Goal: Task Accomplishment & Management: Complete application form

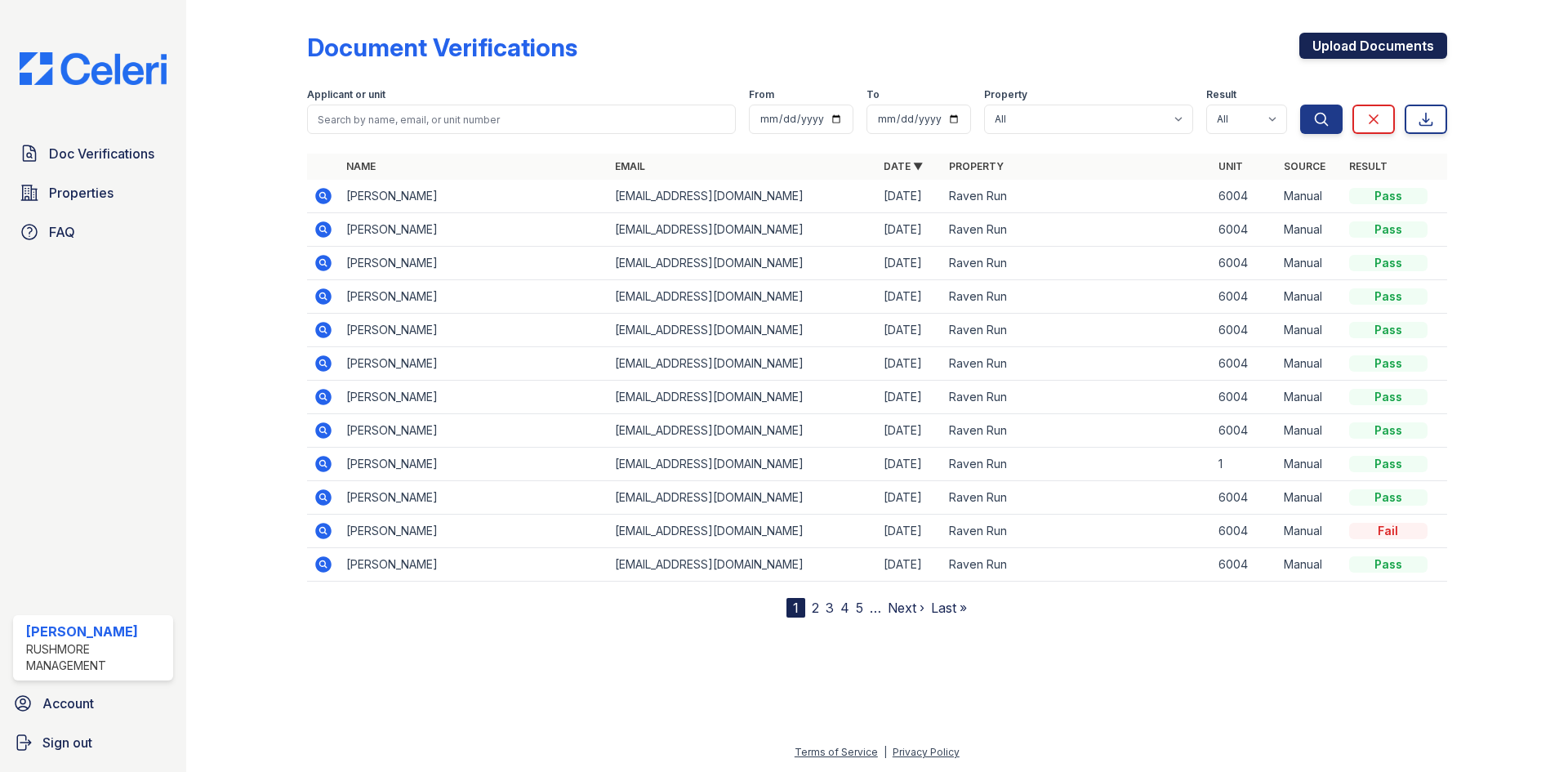
click at [1415, 48] on link "Upload Documents" at bounding box center [1373, 46] width 148 height 26
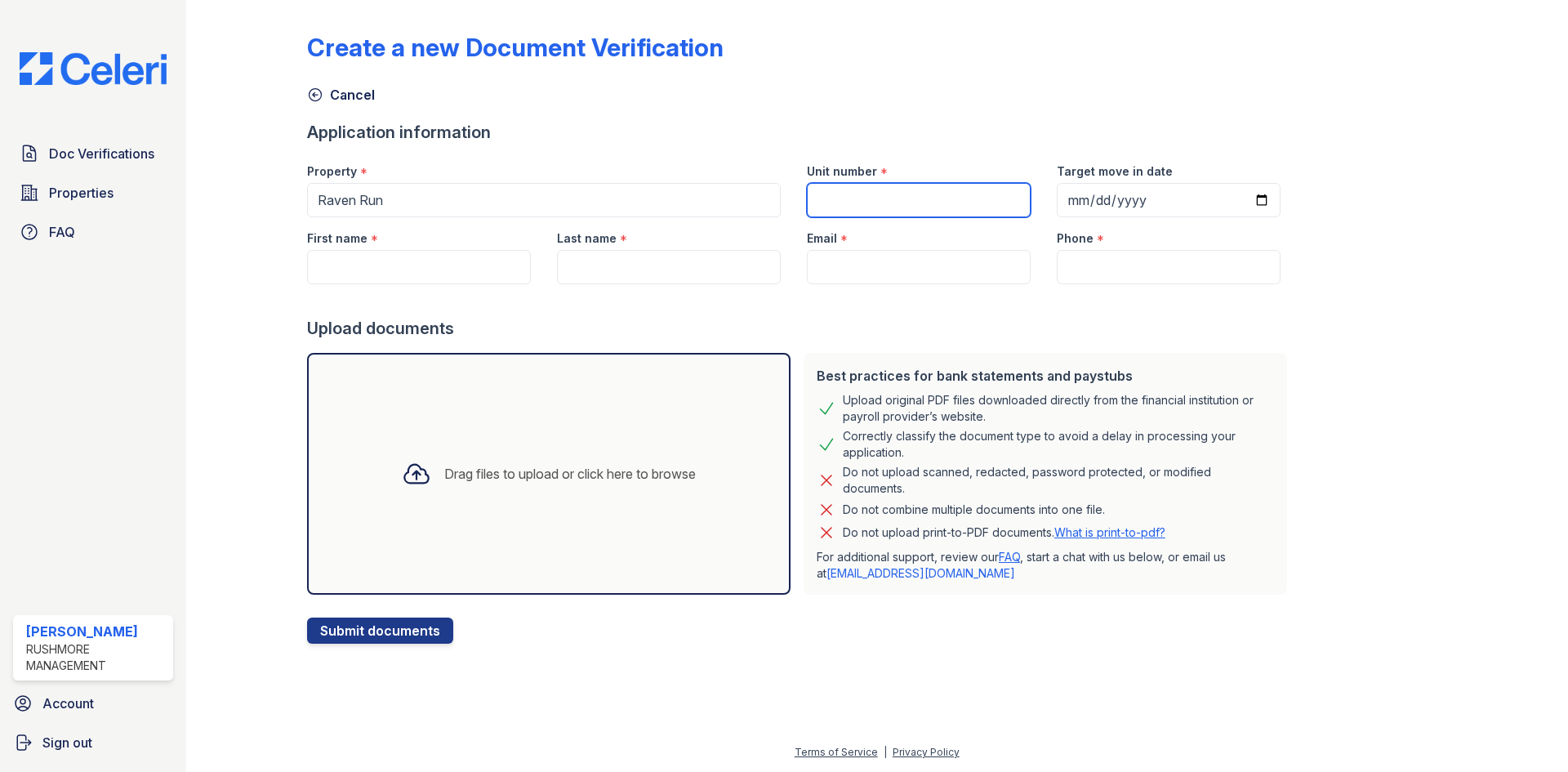
click at [875, 190] on input "Unit number" at bounding box center [918, 201] width 223 height 35
type input "6004"
click at [408, 263] on input "First name" at bounding box center [418, 267] width 223 height 35
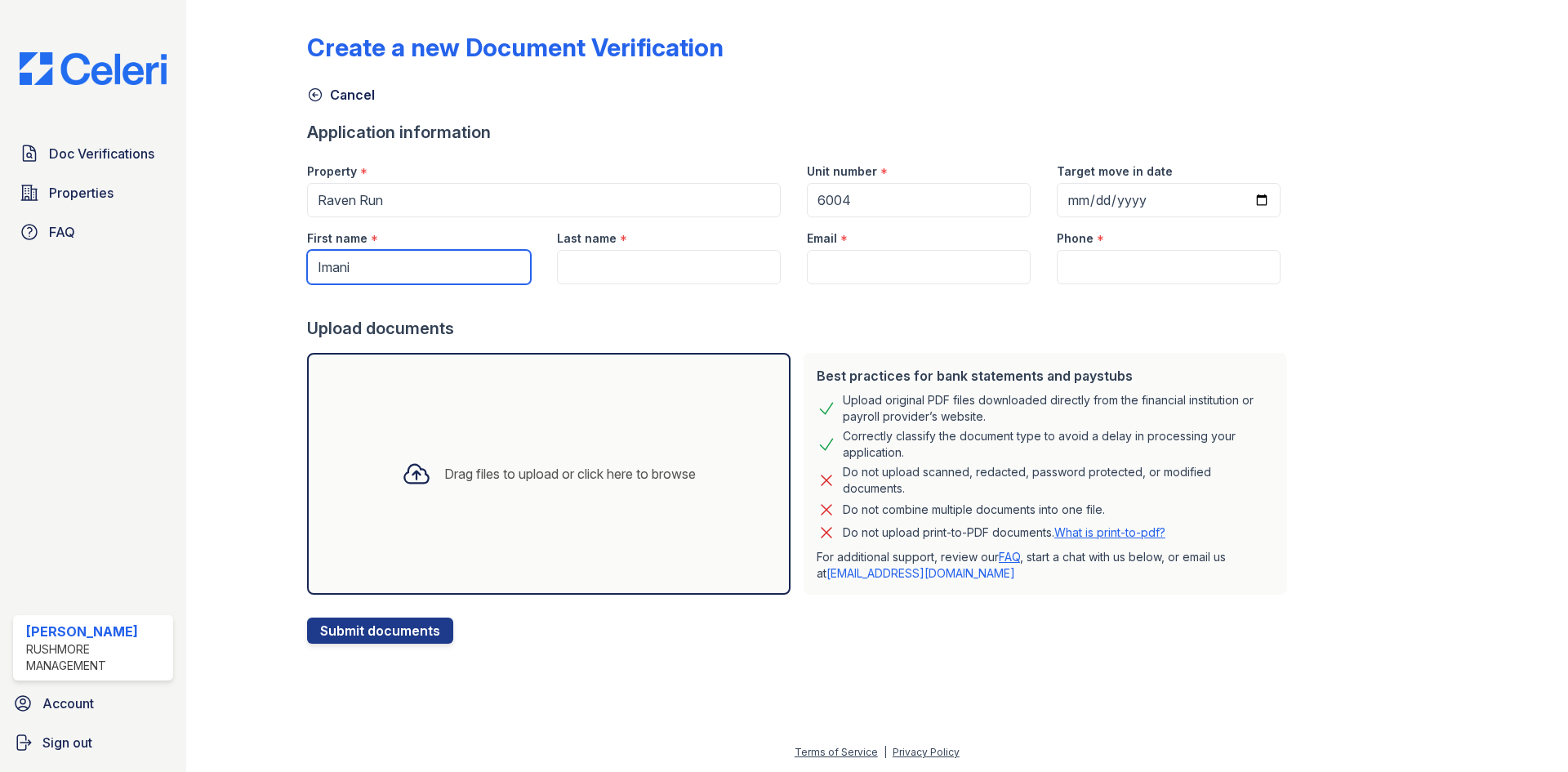
type input "Imani"
click at [569, 260] on input "Last name" at bounding box center [668, 267] width 223 height 35
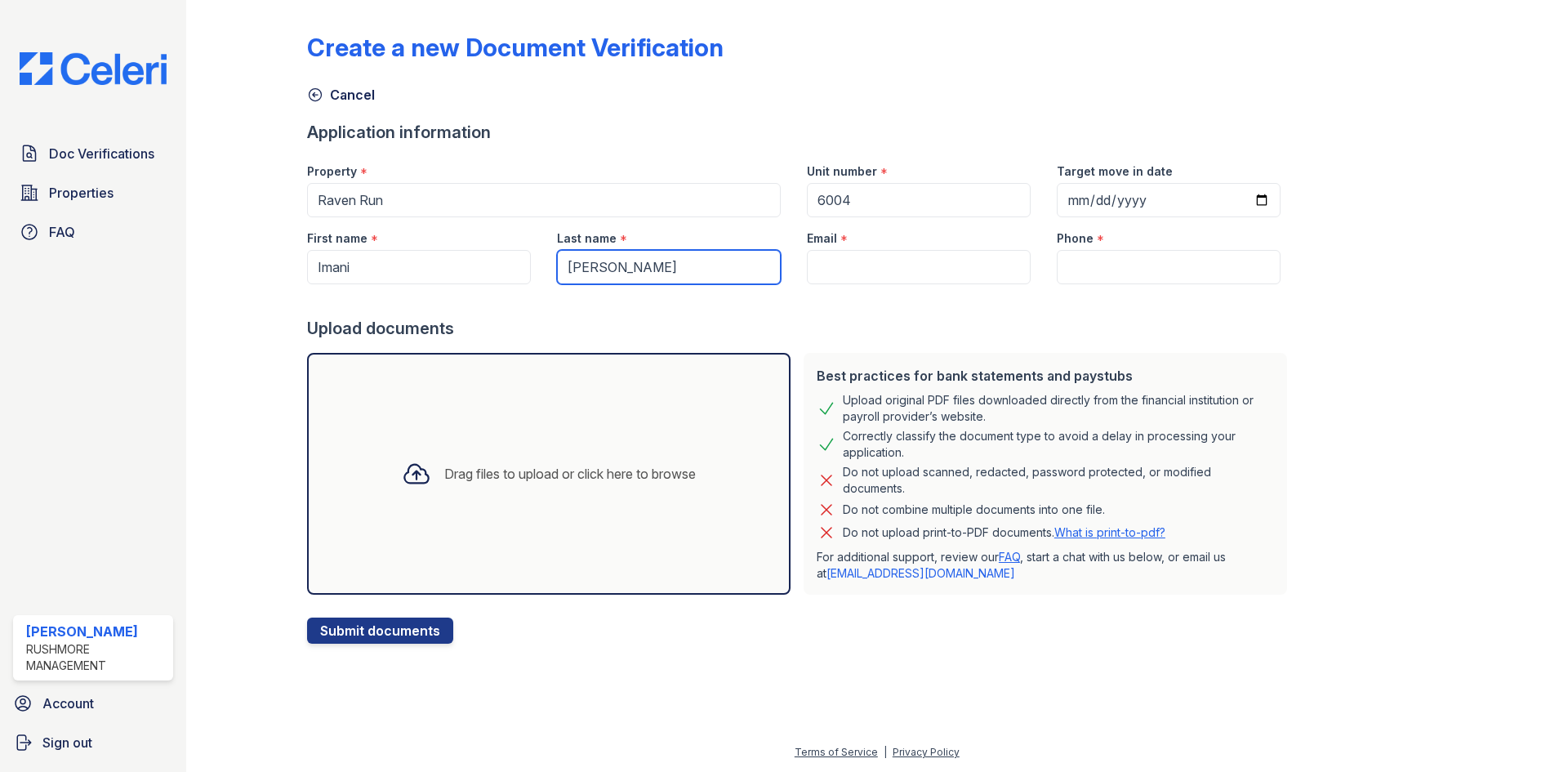
type input "Richardson"
click at [909, 275] on input "Email" at bounding box center [918, 267] width 223 height 35
type input "6"
click at [858, 271] on input "Email" at bounding box center [918, 267] width 223 height 35
paste input "[EMAIL_ADDRESS][DOMAIN_NAME]"
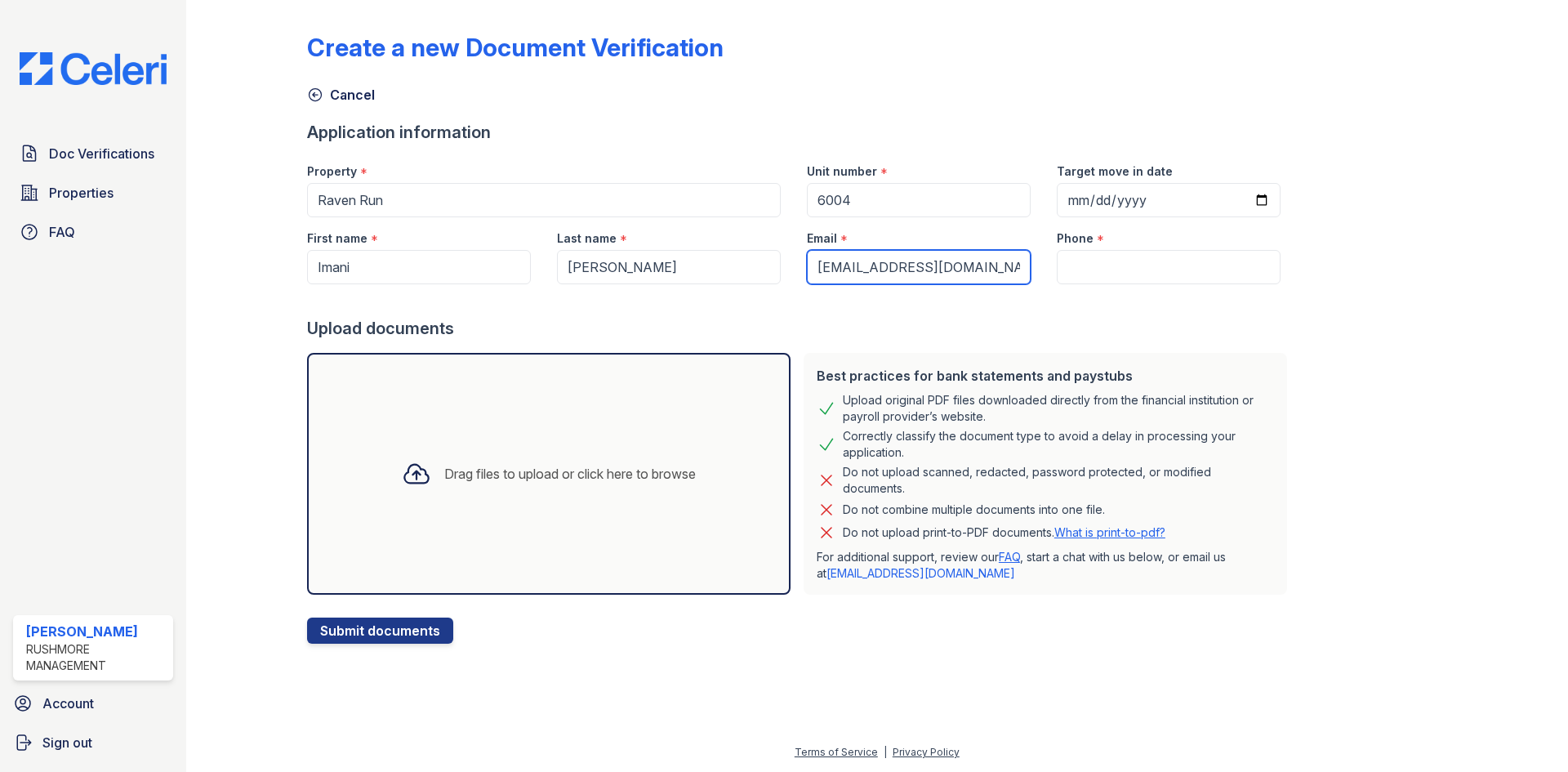
type input "[EMAIL_ADDRESS][DOMAIN_NAME]"
click at [1134, 255] on input "Phone" at bounding box center [1168, 267] width 223 height 35
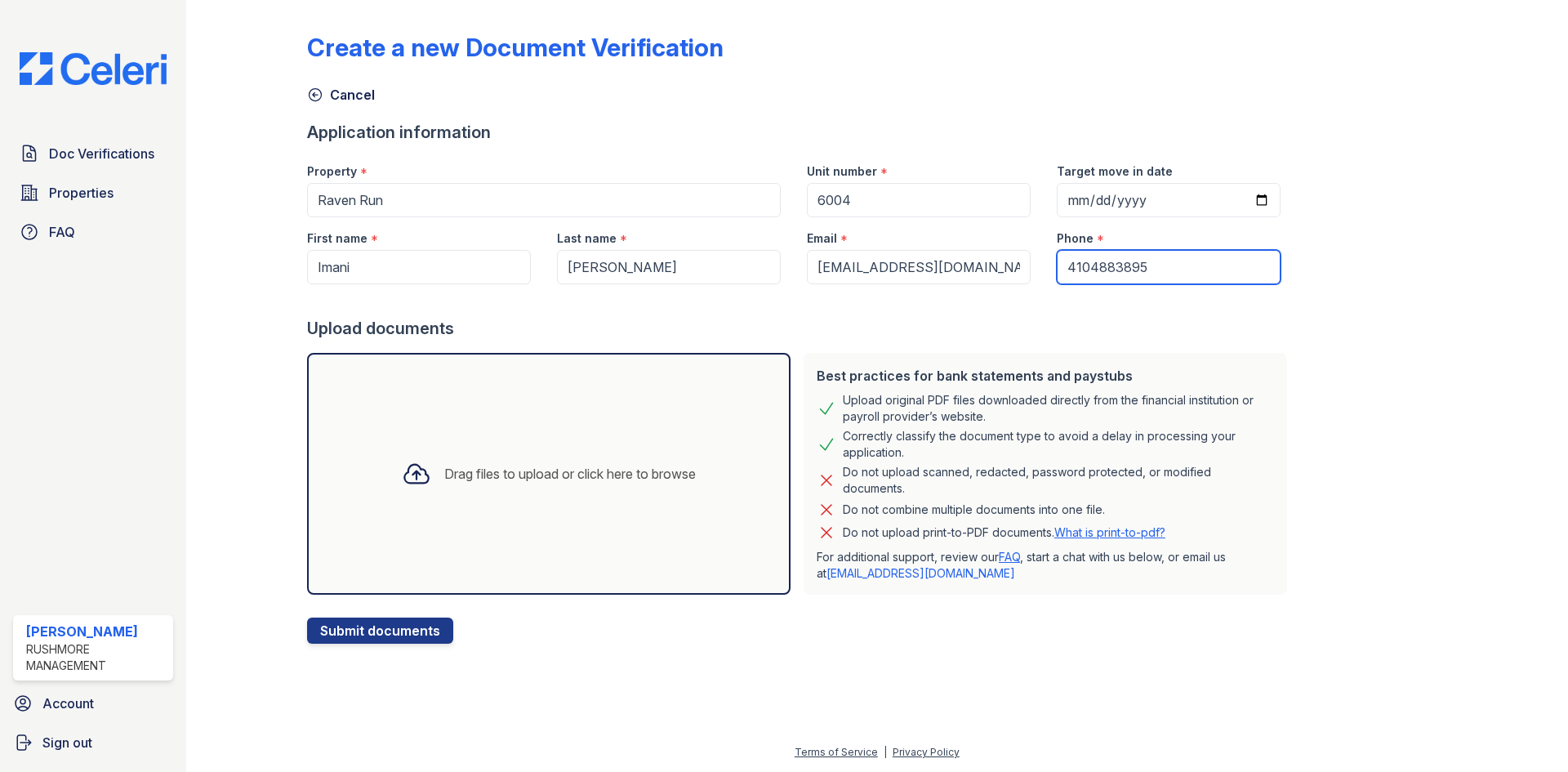
type input "4104883895"
click at [1274, 350] on div "Create a new Document Verification Cancel Application information Property * Ra…" at bounding box center [877, 324] width 1140 height 637
click at [548, 480] on div "Drag files to upload or click here to browse" at bounding box center [570, 474] width 252 height 20
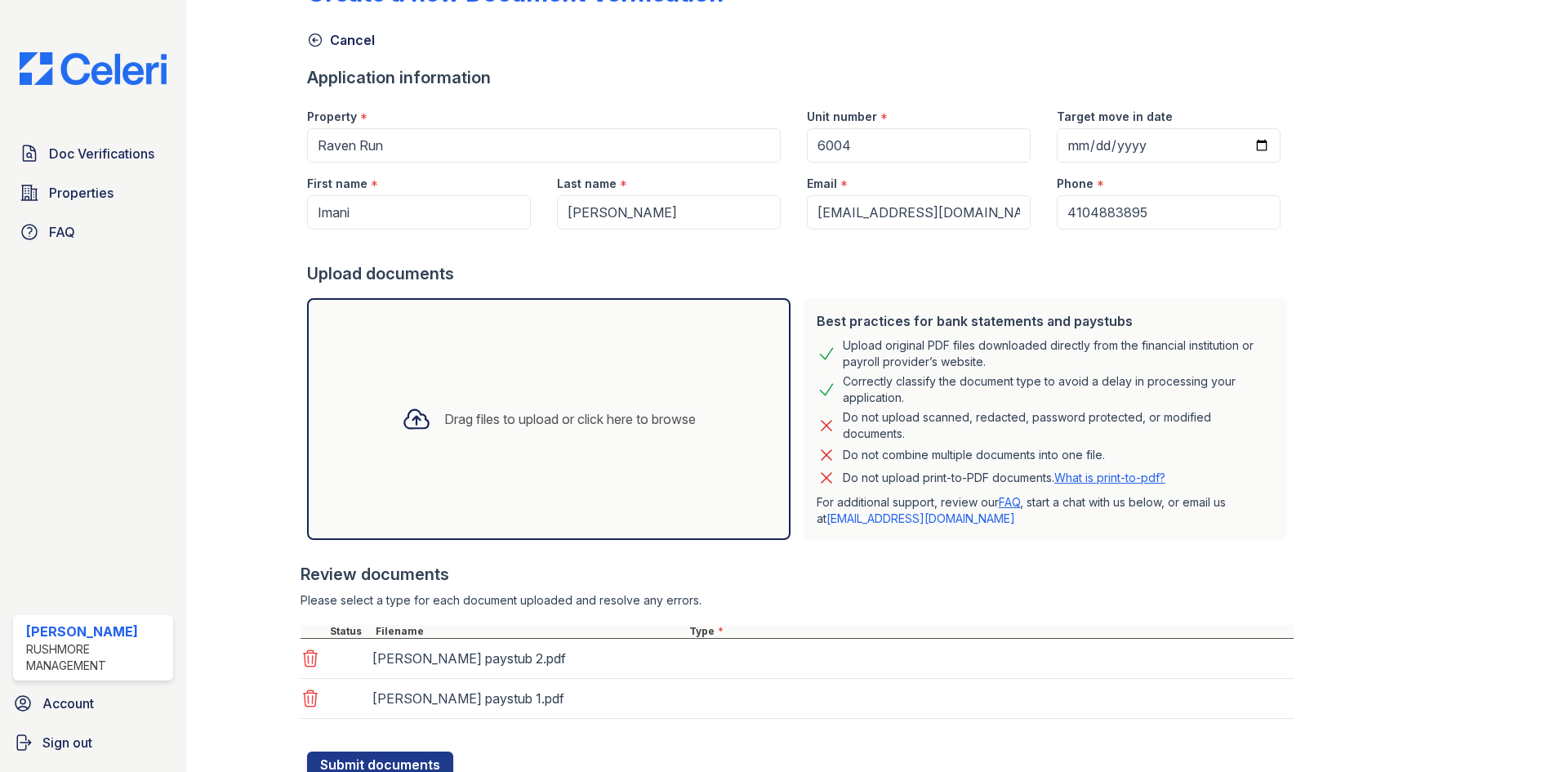
scroll to position [116, 0]
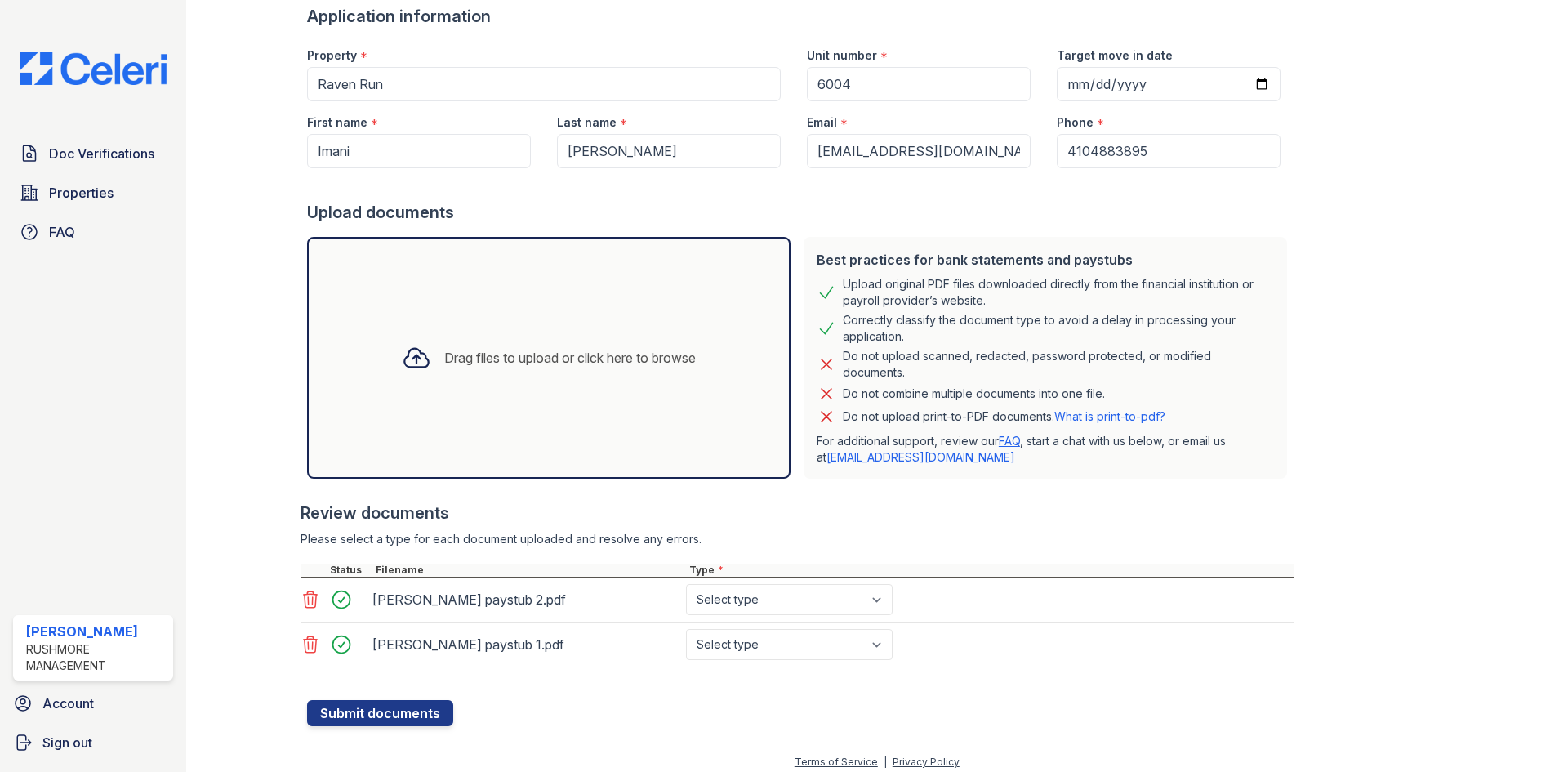
click at [613, 373] on div "Drag files to upload or click here to browse" at bounding box center [548, 357] width 320 height 56
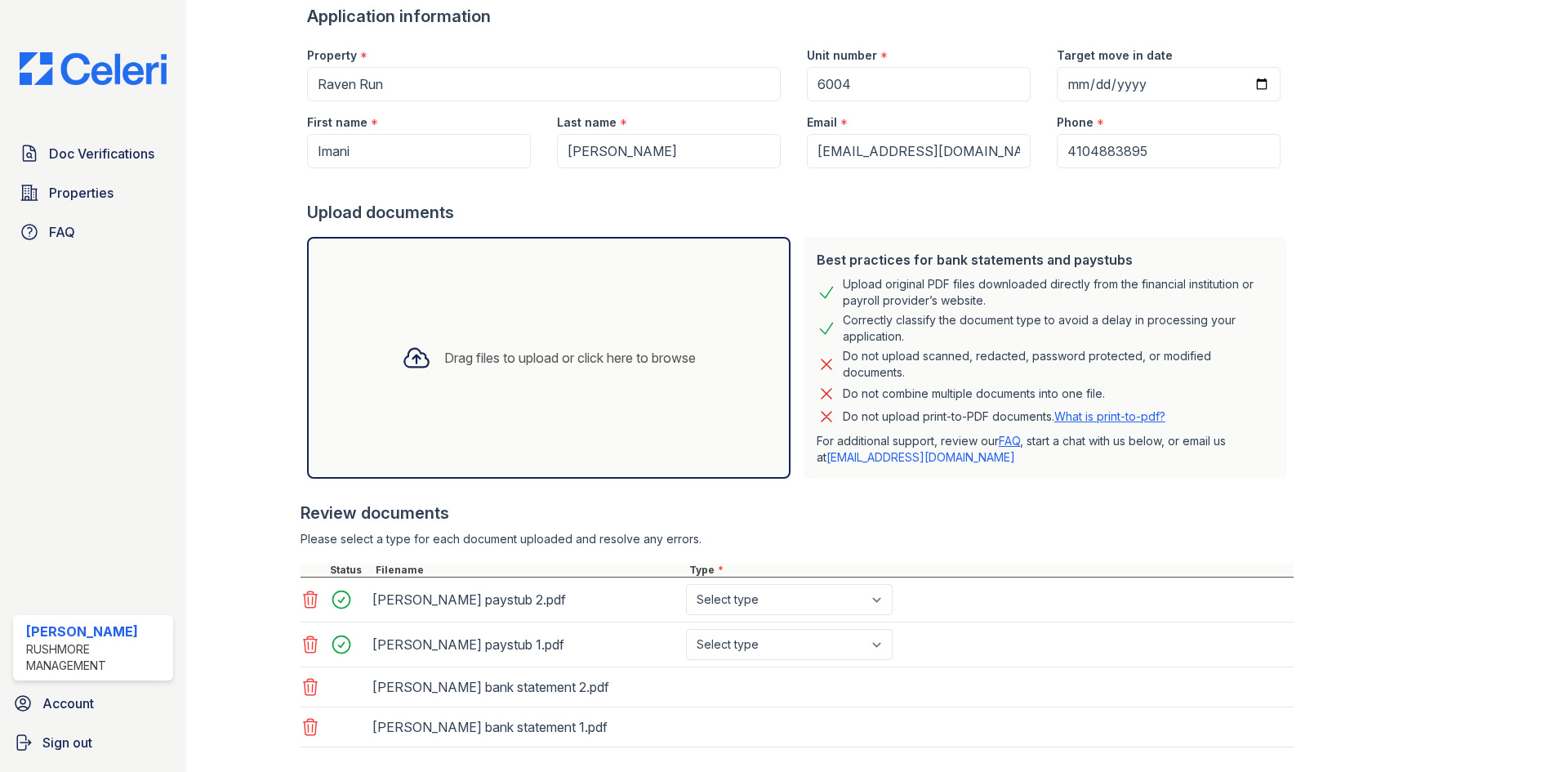
scroll to position [206, 0]
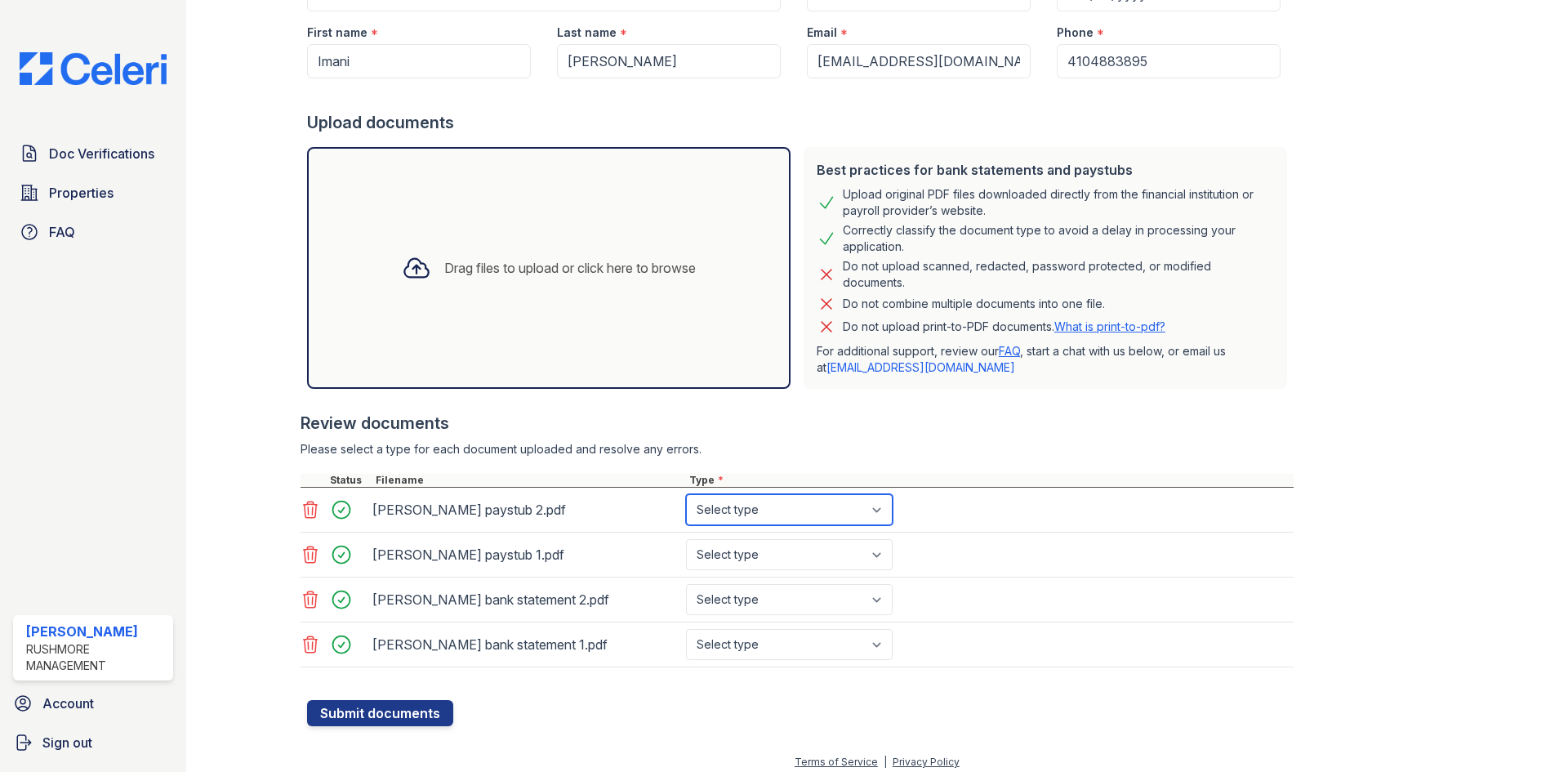
click at [879, 508] on select "Select type Paystub Bank Statement Offer Letter Tax Documents Benefit Award Let…" at bounding box center [789, 510] width 207 height 31
select select "paystub"
click at [686, 494] on select "Select type Paystub Bank Statement Offer Letter Tax Documents Benefit Award Let…" at bounding box center [789, 510] width 207 height 31
click at [892, 551] on select "Select type Paystub Bank Statement Offer Letter Tax Documents Benefit Award Let…" at bounding box center [789, 554] width 207 height 31
select select "paystub"
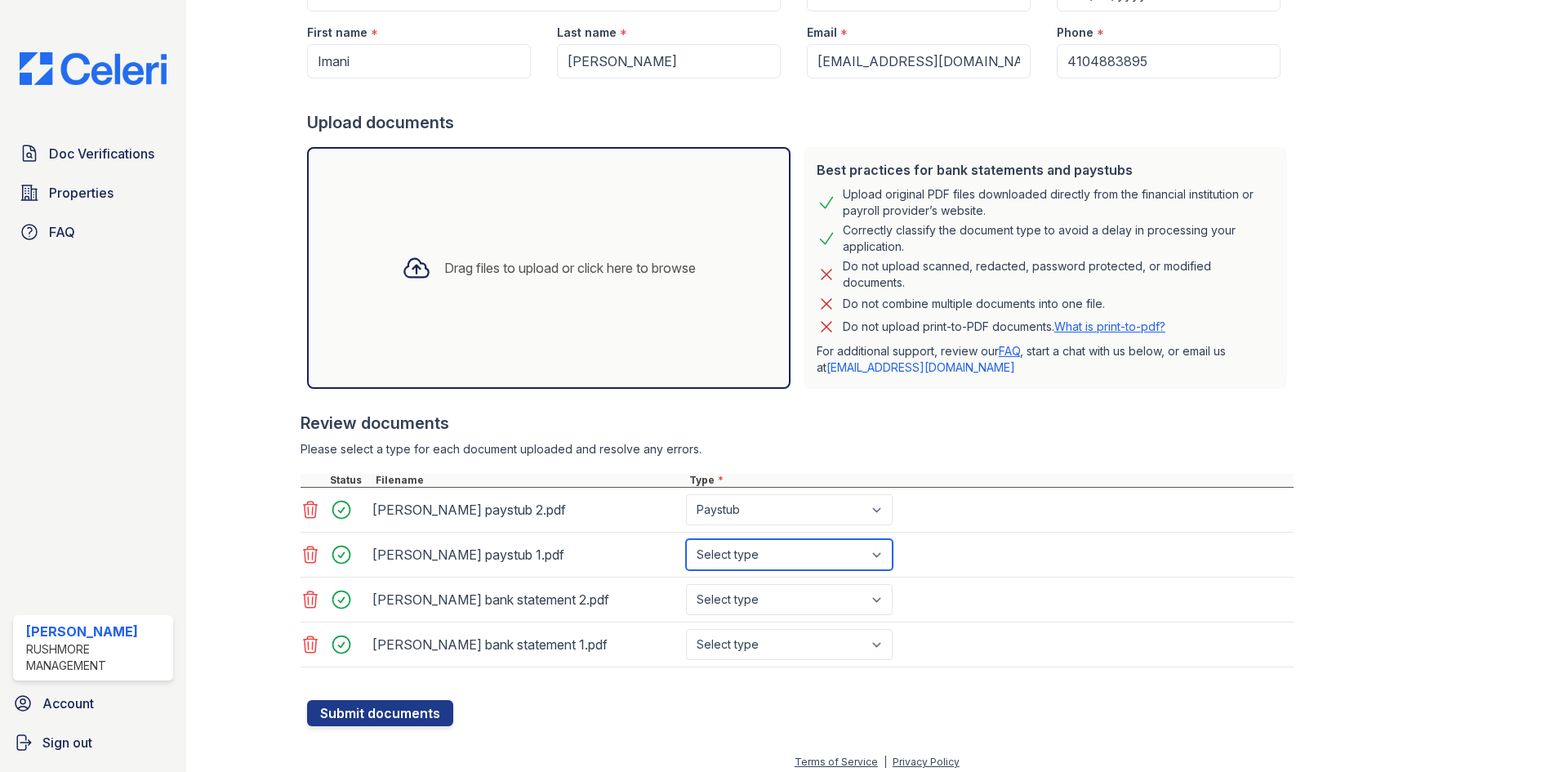
click at [686, 539] on select "Select type Paystub Bank Statement Offer Letter Tax Documents Benefit Award Let…" at bounding box center [789, 554] width 207 height 31
click at [800, 604] on select "Select type Paystub Bank Statement Offer Letter Tax Documents Benefit Award Let…" at bounding box center [789, 600] width 207 height 31
select select "bank_statement"
click at [686, 584] on select "Select type Paystub Bank Statement Offer Letter Tax Documents Benefit Award Let…" at bounding box center [789, 600] width 207 height 31
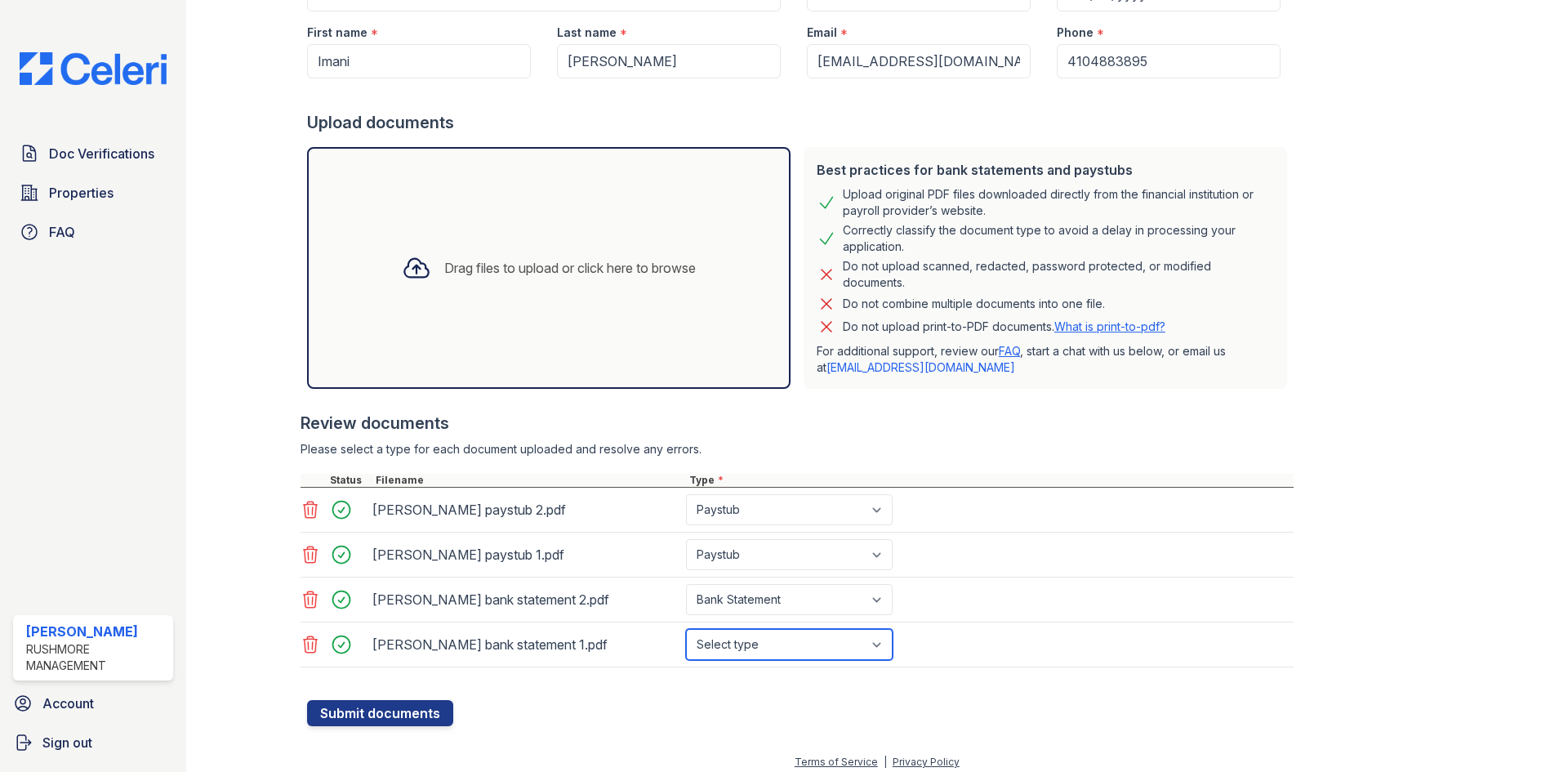
click at [770, 639] on select "Select type Paystub Bank Statement Offer Letter Tax Documents Benefit Award Let…" at bounding box center [789, 644] width 207 height 31
select select "bank_statement"
click at [686, 629] on select "Select type Paystub Bank Statement Offer Letter Tax Documents Benefit Award Let…" at bounding box center [789, 644] width 207 height 31
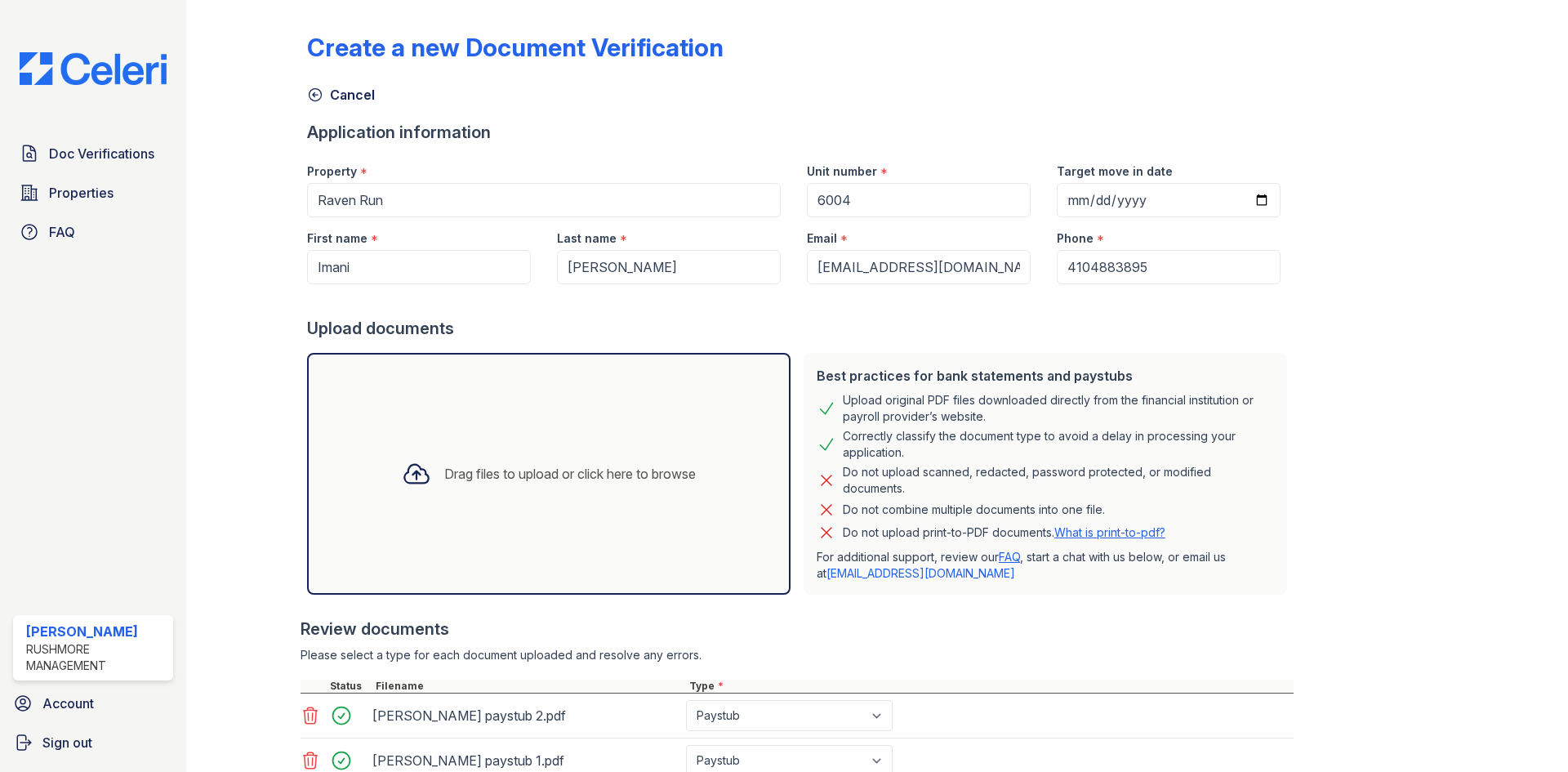
scroll to position [216, 0]
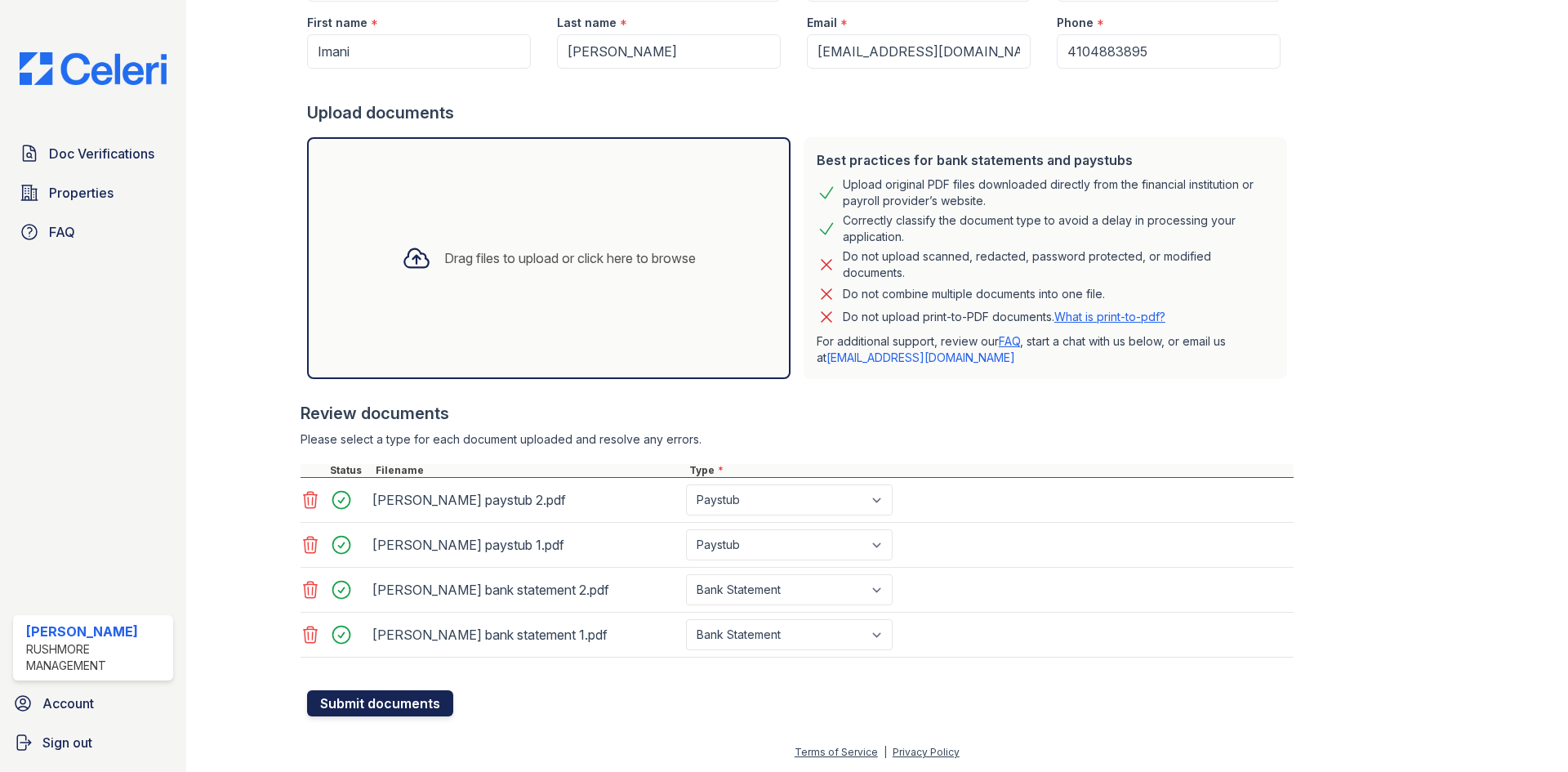
click at [381, 704] on button "Submit documents" at bounding box center [380, 703] width 146 height 26
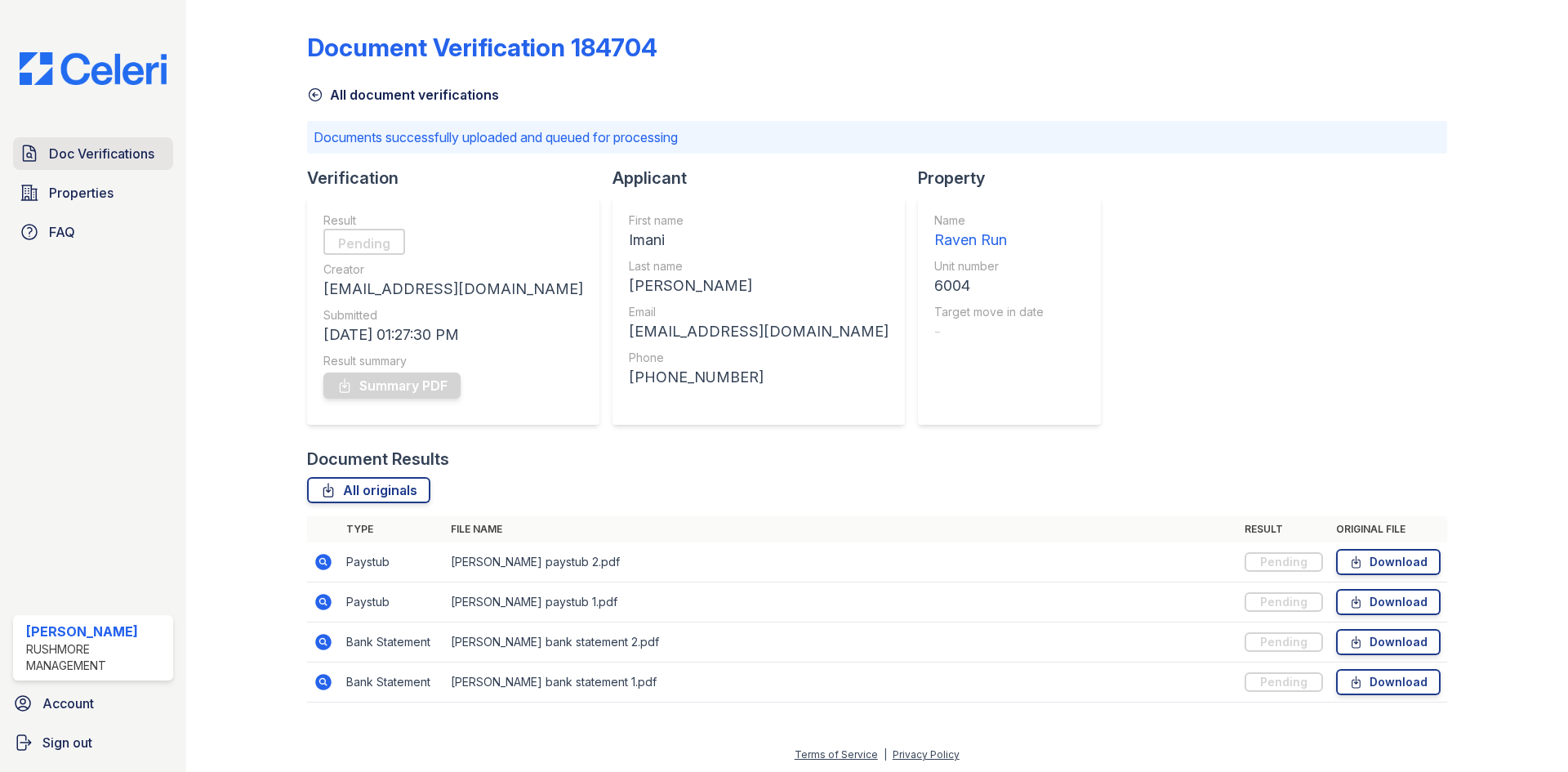
click at [108, 157] on span "Doc Verifications" at bounding box center [102, 154] width 106 height 20
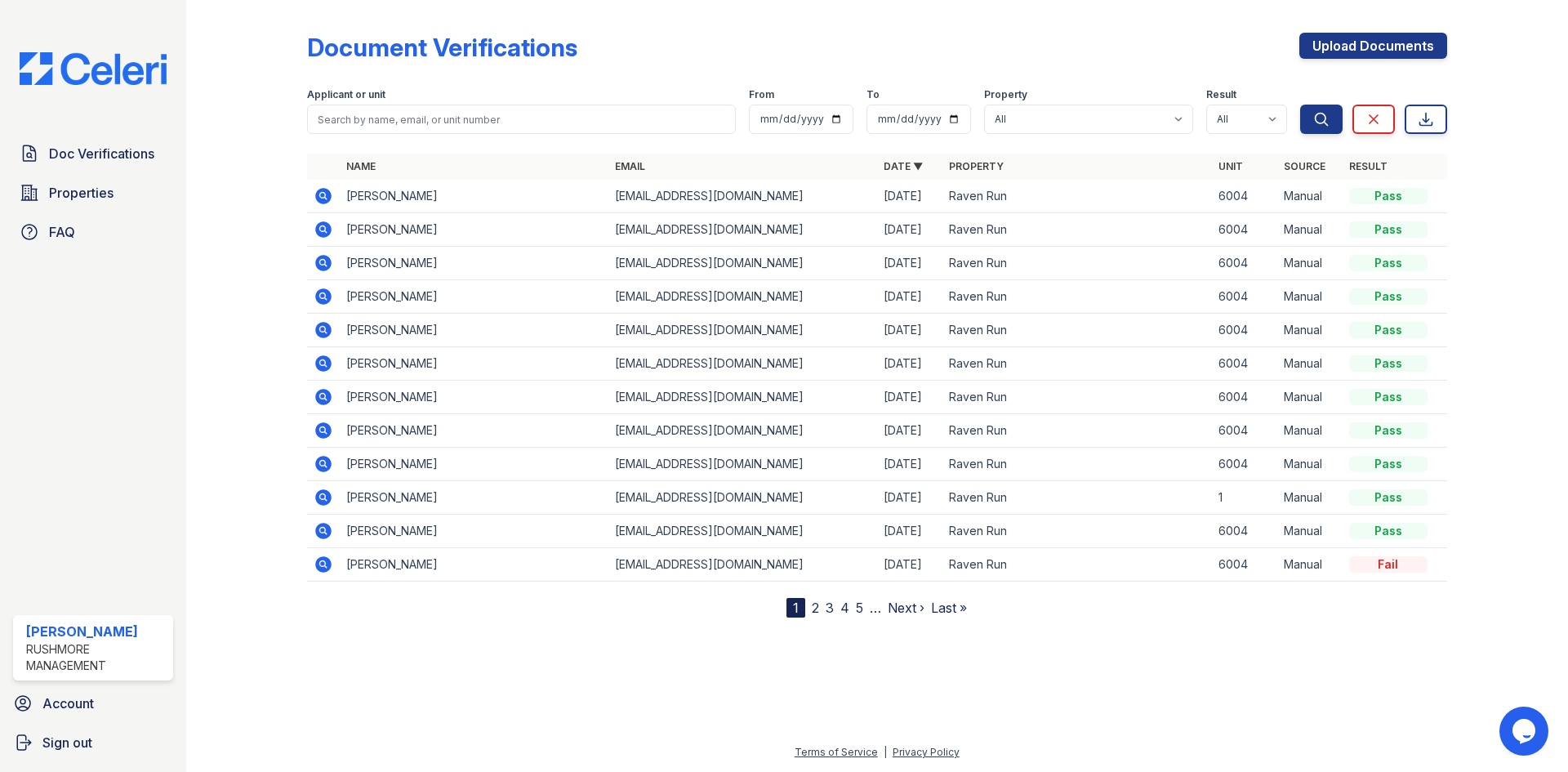
click at [333, 198] on icon at bounding box center [324, 196] width 20 height 20
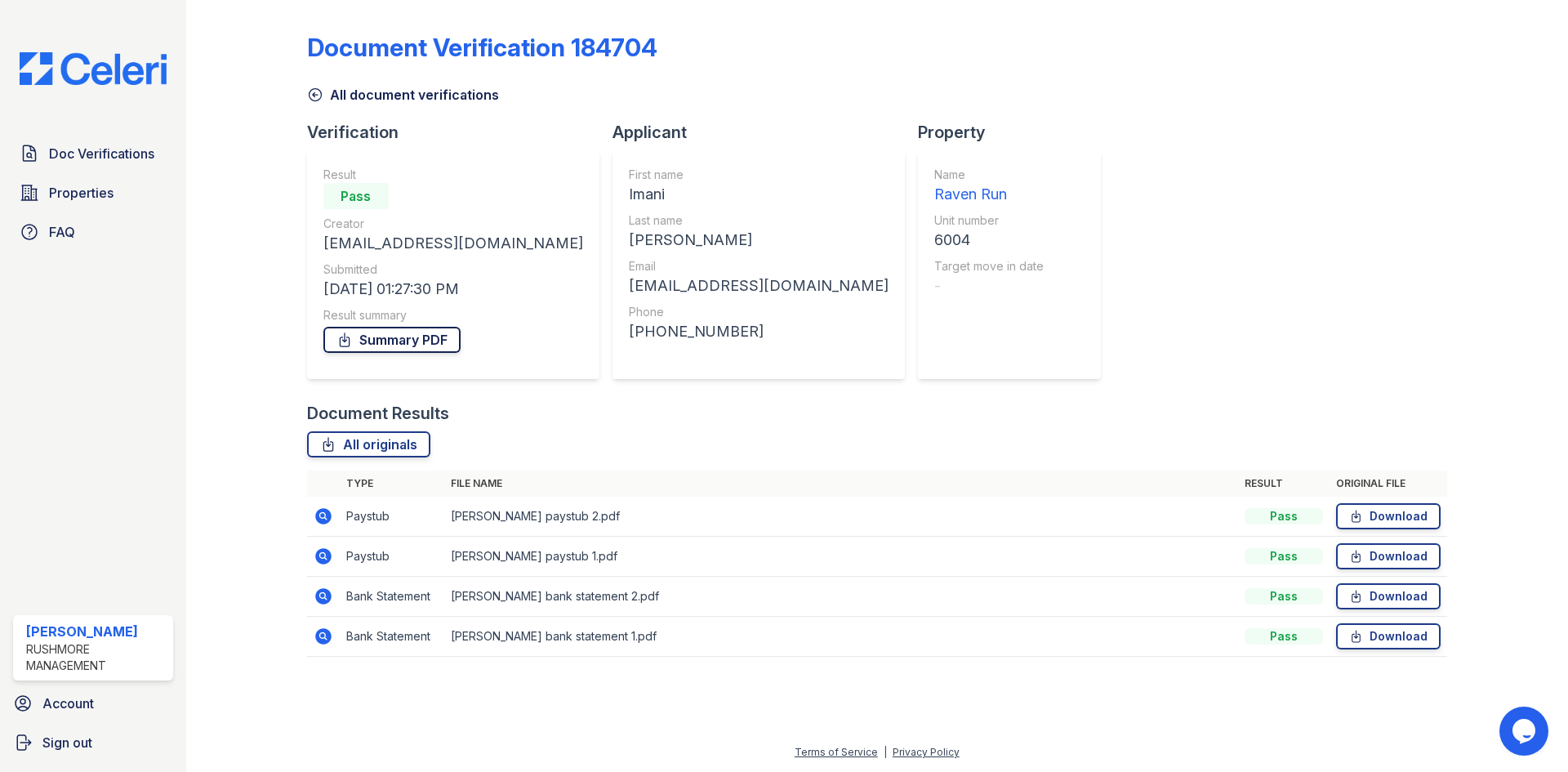
click at [415, 341] on link "Summary PDF" at bounding box center [392, 339] width 138 height 26
